Goal: Contribute content

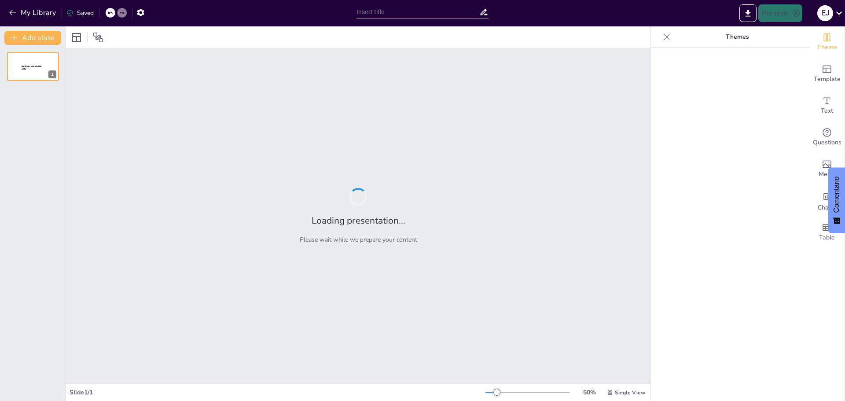
type input "Empatía en Acción: Preguntándonos '¿Qué Haría [DEMOGRAPHIC_DATA]?'"
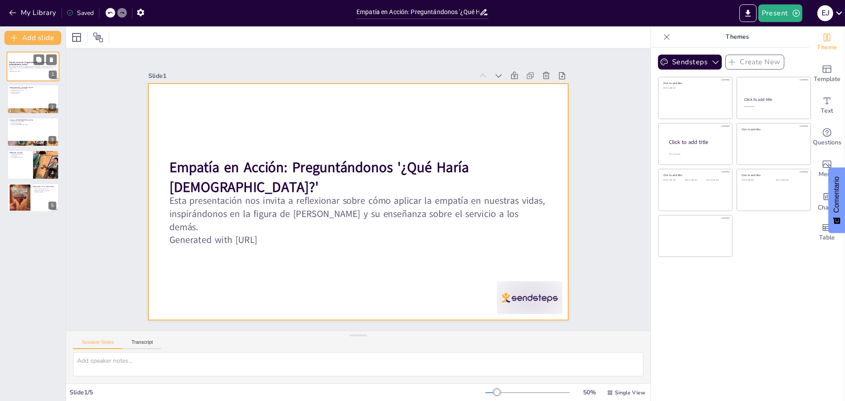
click at [27, 74] on div at bounding box center [33, 66] width 53 height 30
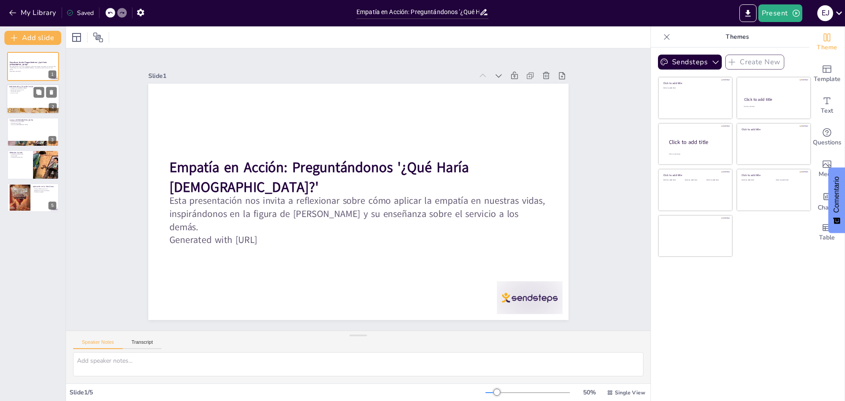
click at [24, 97] on div at bounding box center [33, 99] width 53 height 30
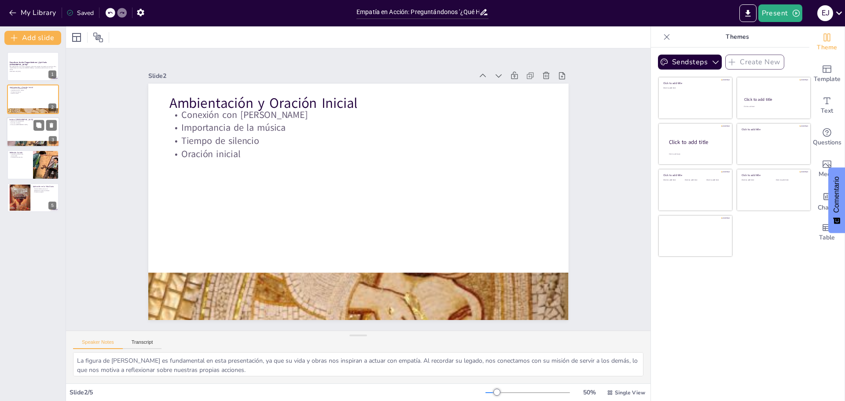
click at [29, 133] on div at bounding box center [33, 132] width 53 height 30
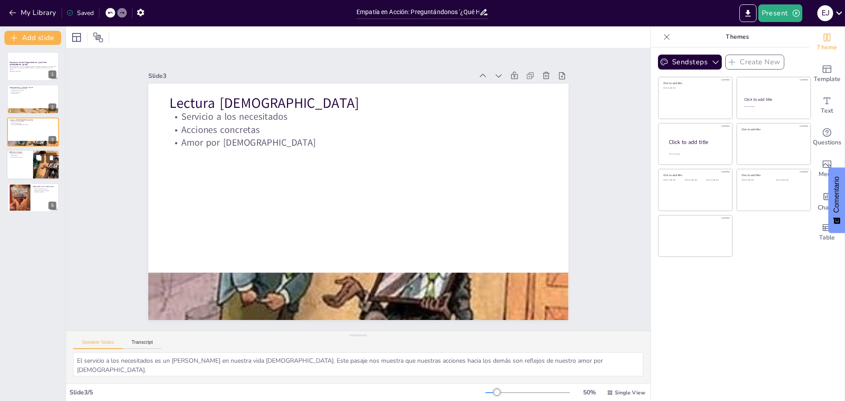
click at [25, 161] on div at bounding box center [33, 165] width 53 height 30
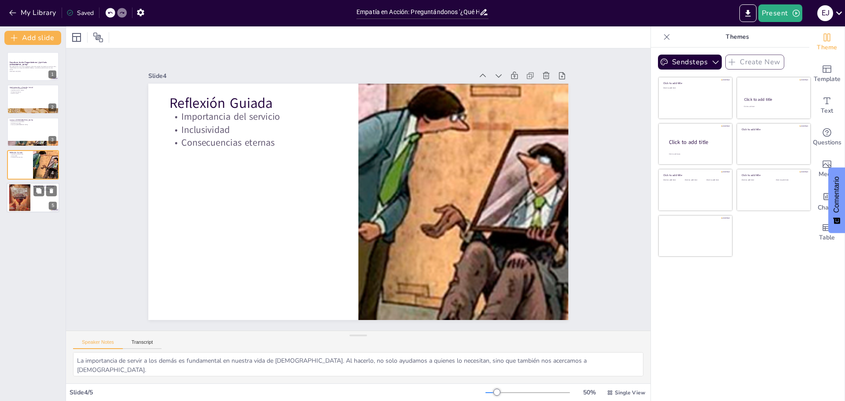
click at [21, 196] on div at bounding box center [19, 197] width 27 height 27
type textarea "Buscar oportunidades para servir es un llamado a la acción. Debemos estar atent…"
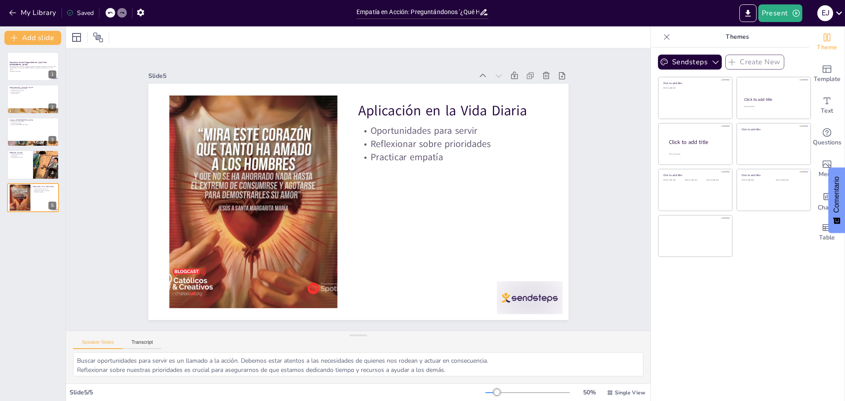
click at [110, 13] on icon at bounding box center [109, 12] width 5 height 5
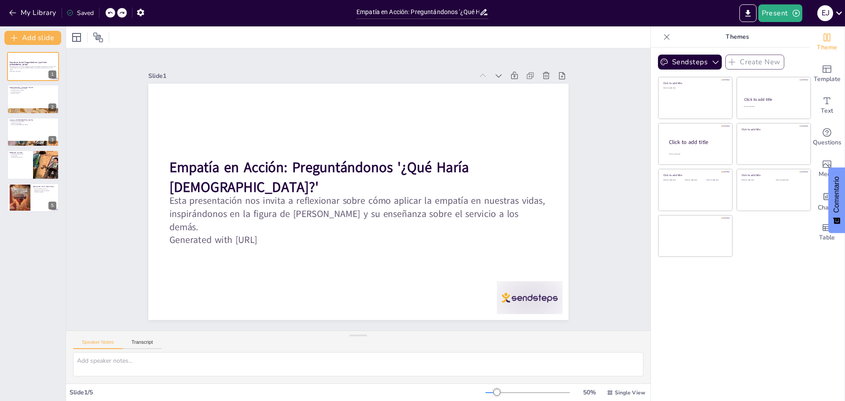
click at [110, 13] on icon at bounding box center [109, 12] width 5 height 5
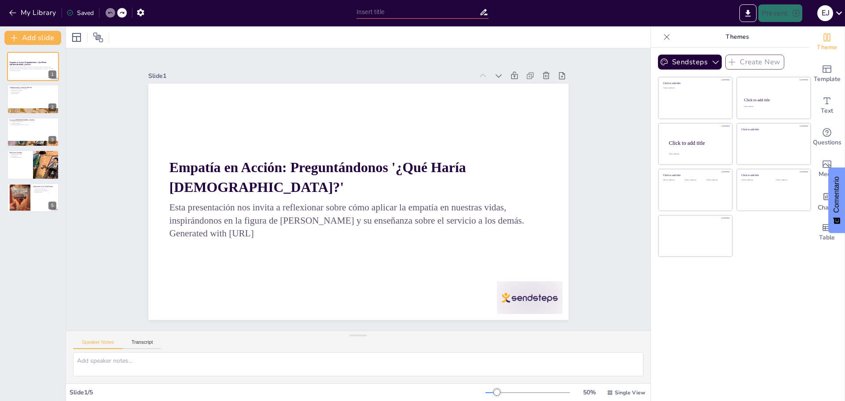
click at [110, 13] on icon at bounding box center [109, 12] width 5 height 5
click at [109, 12] on icon at bounding box center [109, 12] width 5 height 5
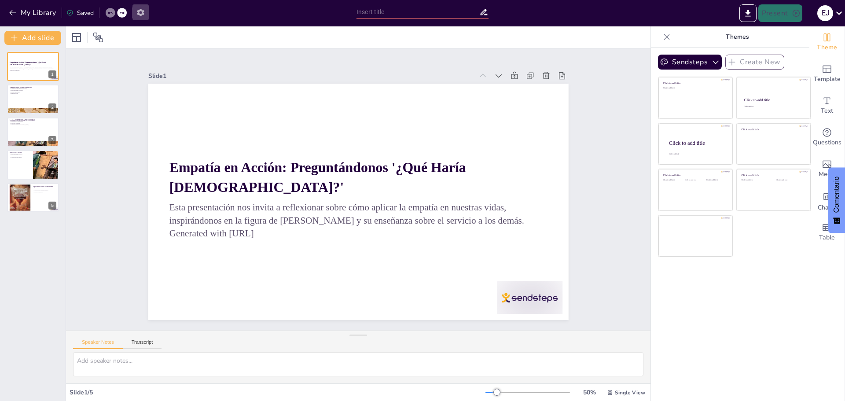
click at [142, 9] on icon "button" at bounding box center [140, 12] width 7 height 7
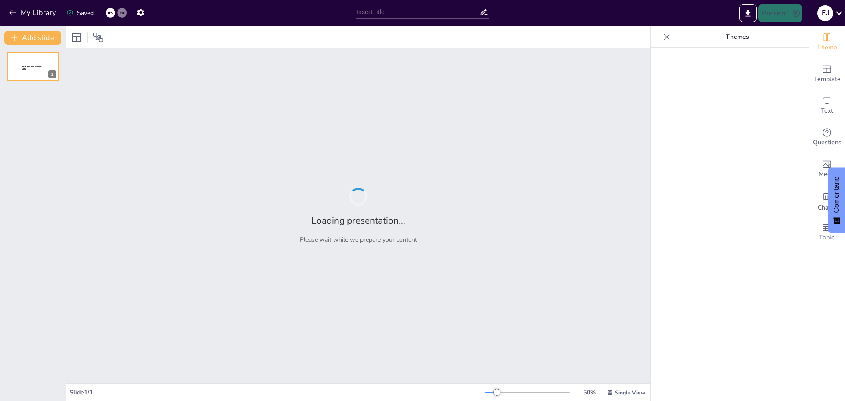
type input "Empatía en Acción: Preguntándonos '¿Qué Haría [DEMOGRAPHIC_DATA]?'"
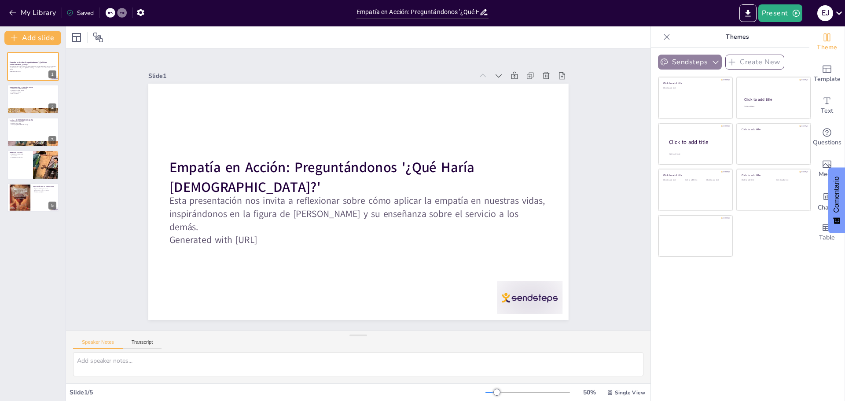
click at [712, 63] on icon "button" at bounding box center [715, 63] width 6 height 4
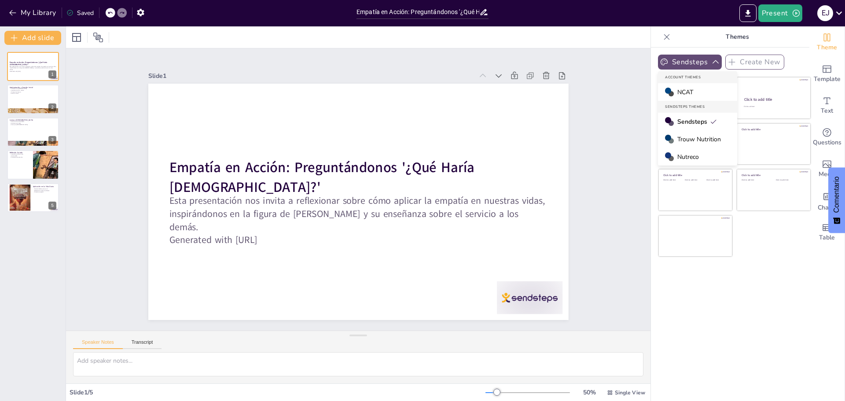
click at [595, 137] on div "Slide 1 Empatía en Acción: Preguntándonos '¿Qué Haría Cristo?' Esta presentació…" at bounding box center [358, 189] width 584 height 282
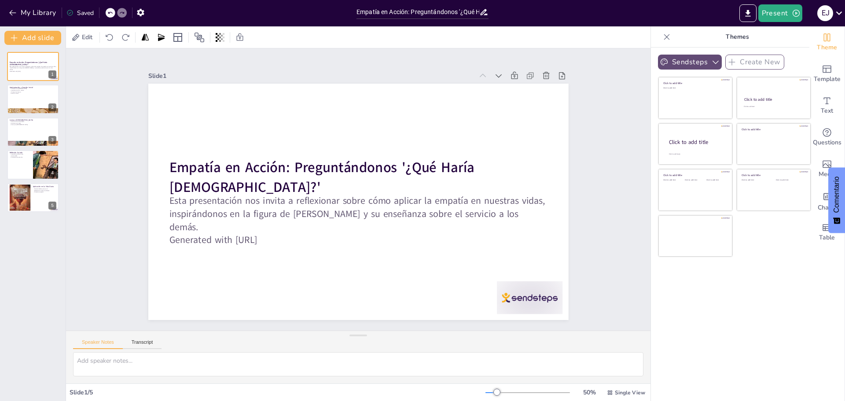
click at [662, 36] on icon at bounding box center [666, 37] width 9 height 9
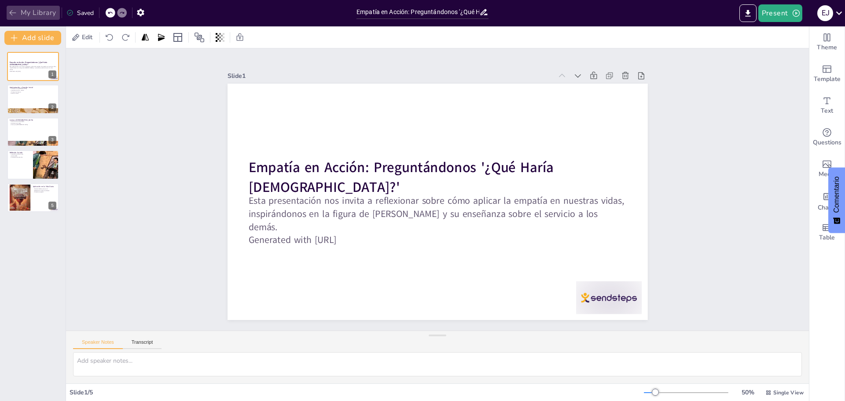
click at [36, 14] on button "My Library" at bounding box center [33, 13] width 53 height 14
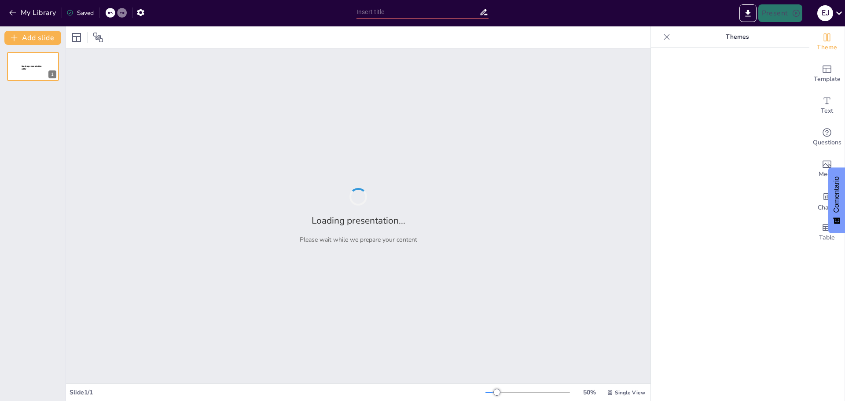
type input "Reflexionando sobre el Servicio: ¿Qué Haría Cristo en Mi Lugar?"
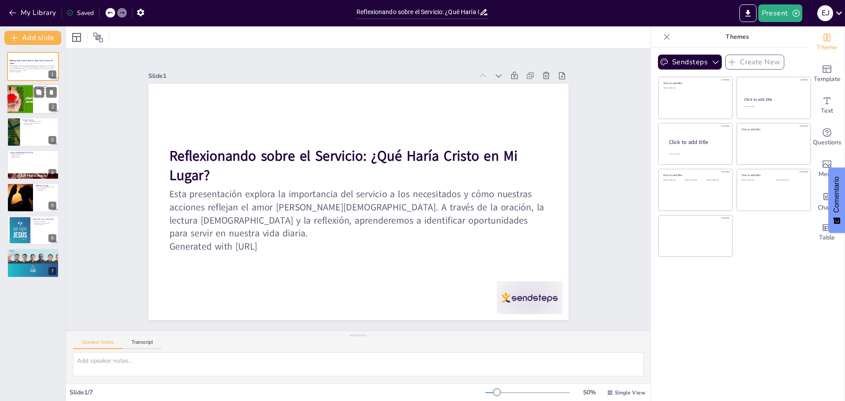
click at [23, 94] on div at bounding box center [19, 99] width 53 height 30
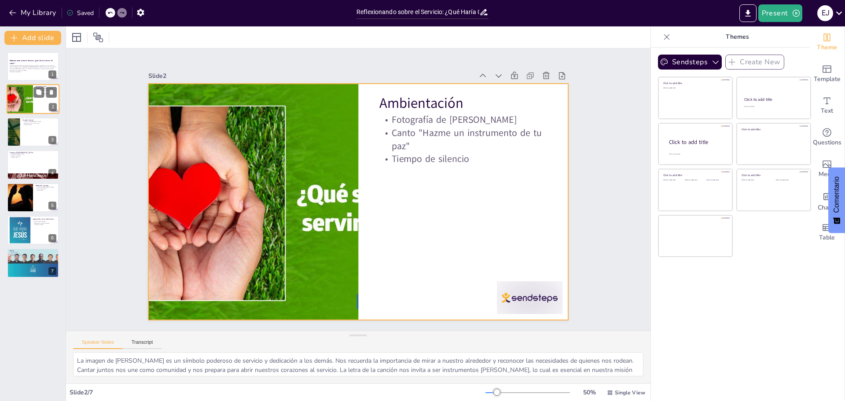
click at [36, 106] on div at bounding box center [33, 99] width 53 height 30
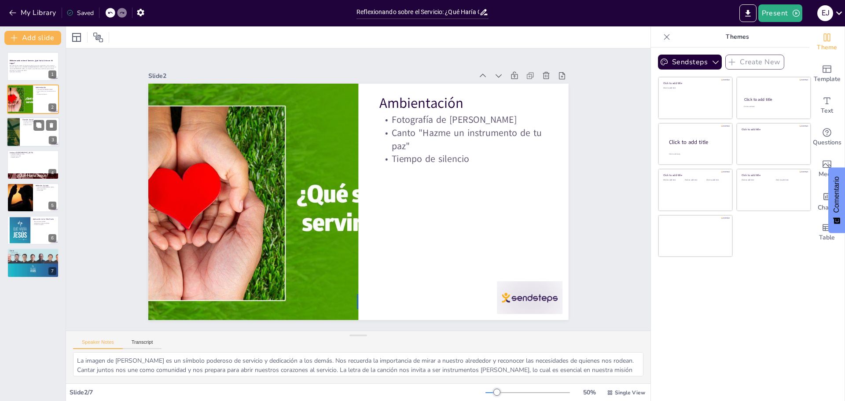
click at [26, 133] on div at bounding box center [33, 132] width 53 height 30
type textarea "La oración a [PERSON_NAME] es una forma de abrir nuestro corazón y mente a su g…"
